Goal: Information Seeking & Learning: Check status

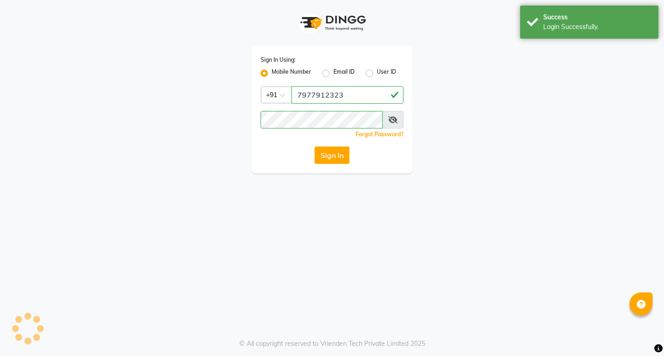
select select "567"
select select "service"
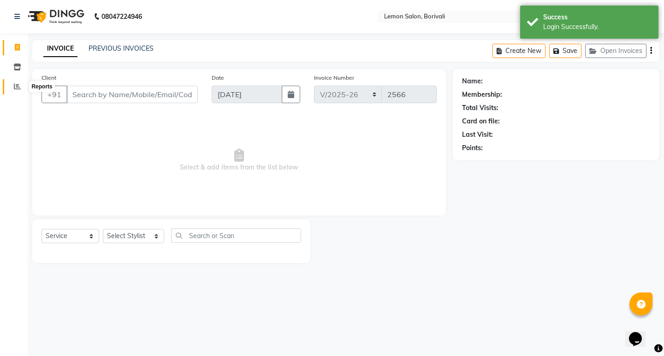
click at [12, 83] on span at bounding box center [17, 87] width 16 height 11
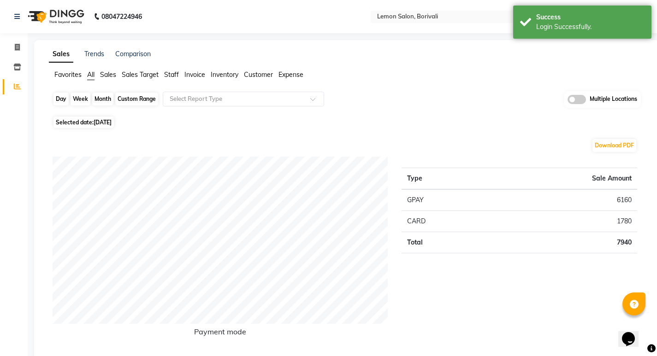
click at [62, 99] on div "Day" at bounding box center [60, 99] width 15 height 13
select select "9"
select select "2025"
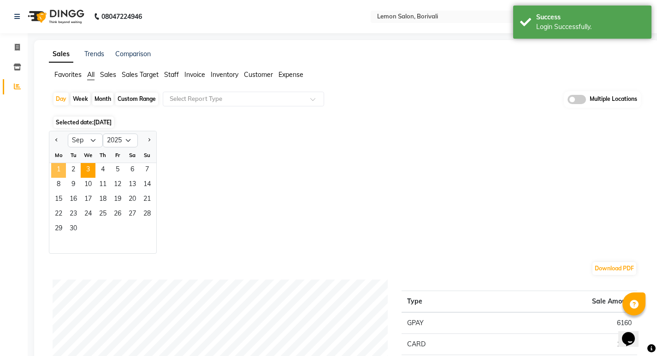
click at [59, 163] on span "1" at bounding box center [58, 170] width 15 height 15
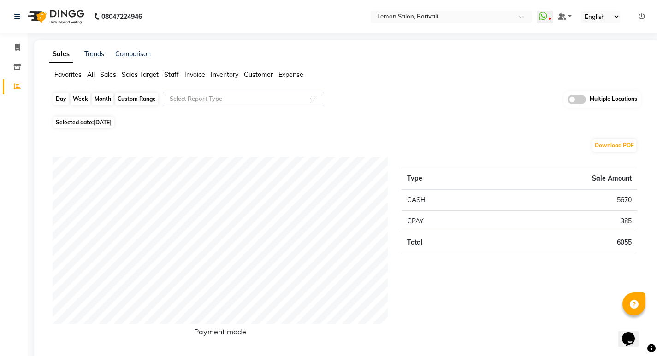
click at [57, 96] on div "Day" at bounding box center [60, 99] width 15 height 13
select select "9"
select select "2025"
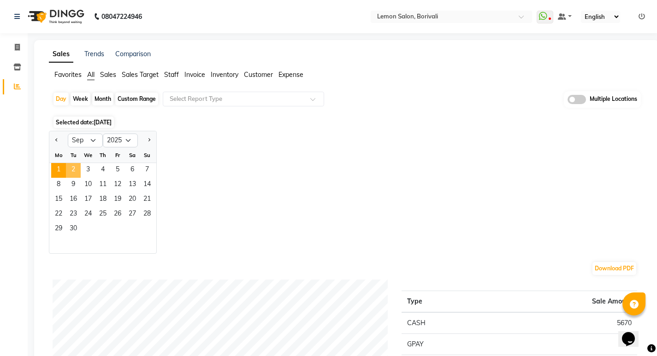
click at [72, 169] on span "2" at bounding box center [73, 170] width 15 height 15
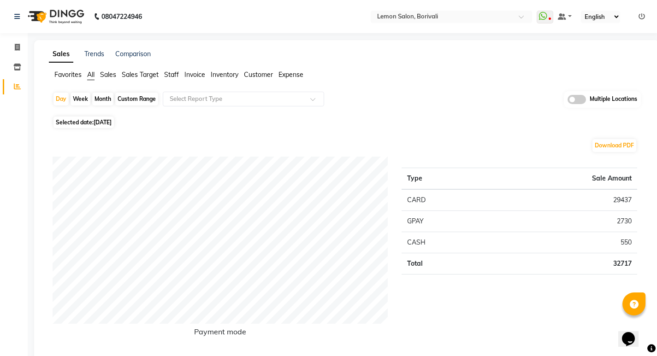
click at [138, 104] on div "Custom Range" at bounding box center [136, 99] width 43 height 13
select select "9"
select select "2025"
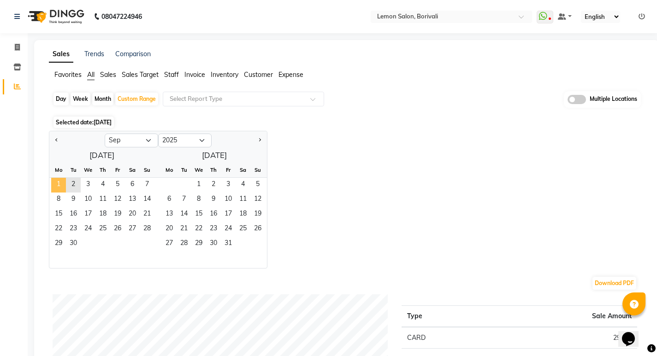
click at [64, 183] on span "1" at bounding box center [58, 185] width 15 height 15
click at [72, 184] on span "2" at bounding box center [73, 185] width 15 height 15
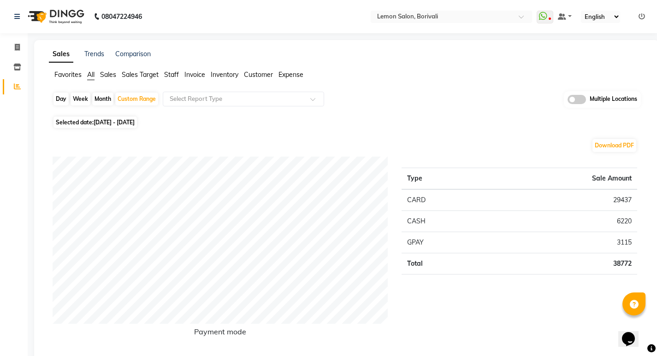
click at [57, 100] on div "Day" at bounding box center [60, 99] width 15 height 13
select select "9"
select select "2025"
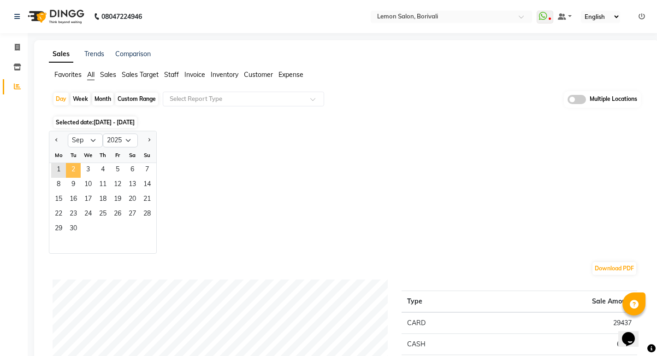
click at [71, 169] on span "2" at bounding box center [73, 170] width 15 height 15
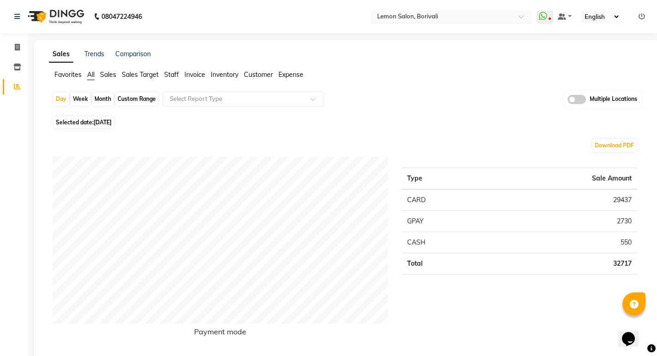
click at [452, 15] on input "text" at bounding box center [442, 17] width 134 height 9
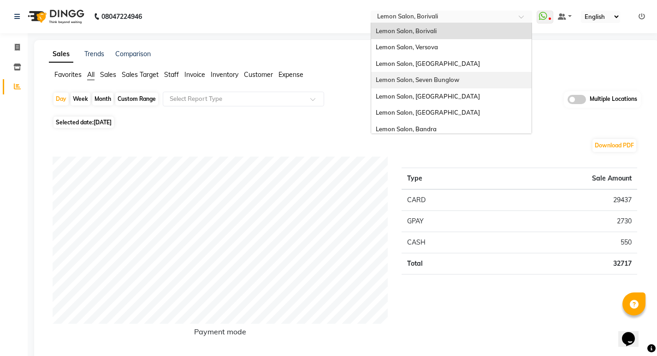
click at [424, 80] on span "Lemon Salon, Seven Bunglow" at bounding box center [417, 79] width 83 height 7
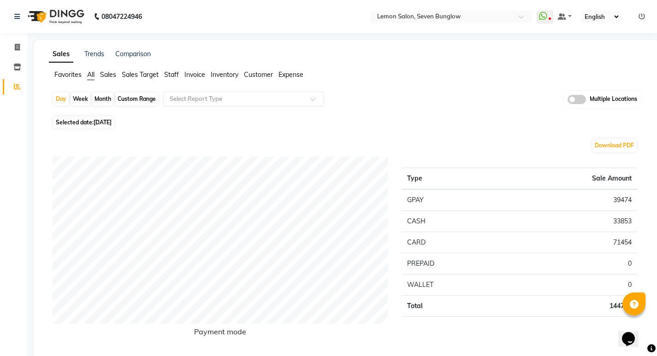
click at [642, 14] on icon at bounding box center [642, 16] width 6 height 6
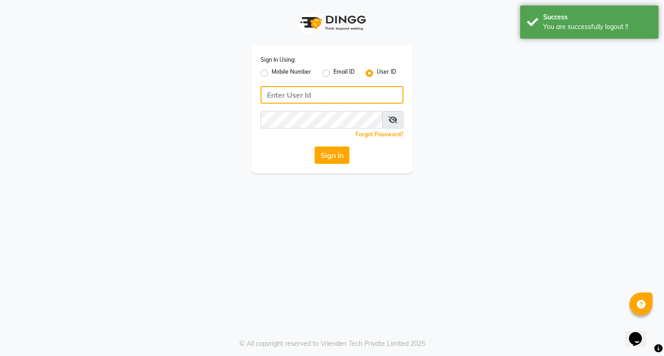
click at [278, 92] on input "Username" at bounding box center [332, 95] width 143 height 18
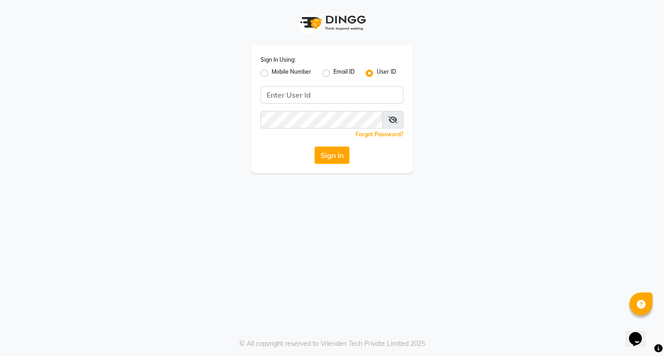
click at [261, 64] on div "Sign In Using: Mobile Number Email ID User ID" at bounding box center [332, 67] width 143 height 24
click at [272, 73] on label "Mobile Number" at bounding box center [292, 73] width 40 height 11
click at [272, 73] on input "Mobile Number" at bounding box center [275, 71] width 6 height 6
radio input "true"
radio input "false"
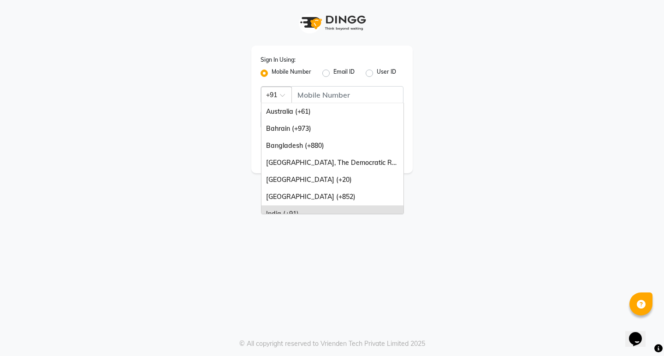
drag, startPoint x: 283, startPoint y: 87, endPoint x: 305, endPoint y: 101, distance: 26.7
click at [283, 87] on div "Country Code × +91" at bounding box center [276, 95] width 31 height 17
click at [305, 101] on input "Username" at bounding box center [347, 95] width 112 height 18
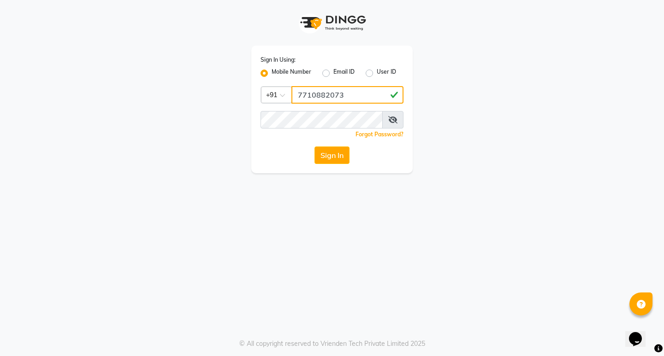
type input "7710882073"
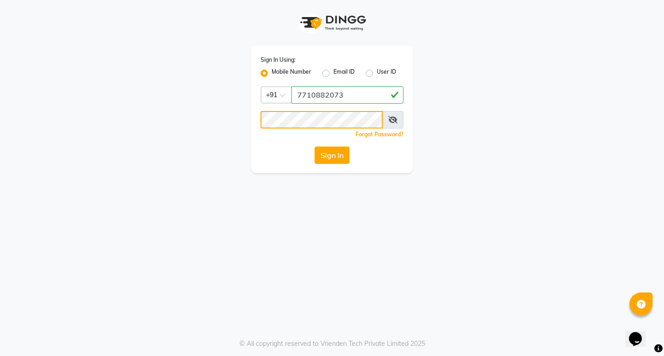
click at [315, 147] on button "Sign In" at bounding box center [332, 156] width 35 height 18
